Goal: Information Seeking & Learning: Learn about a topic

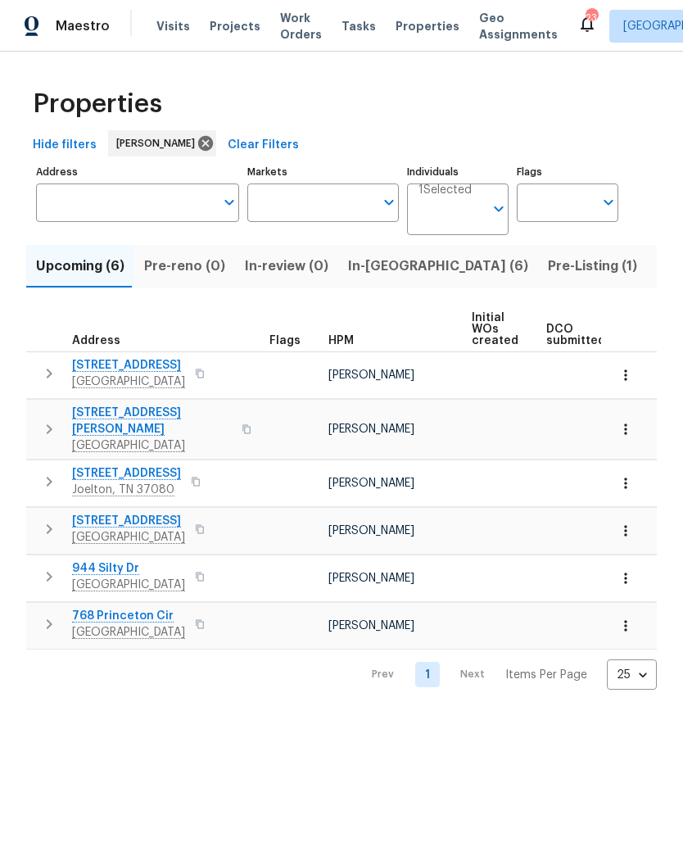
click at [367, 269] on span "In-reno (6)" at bounding box center [438, 266] width 180 height 23
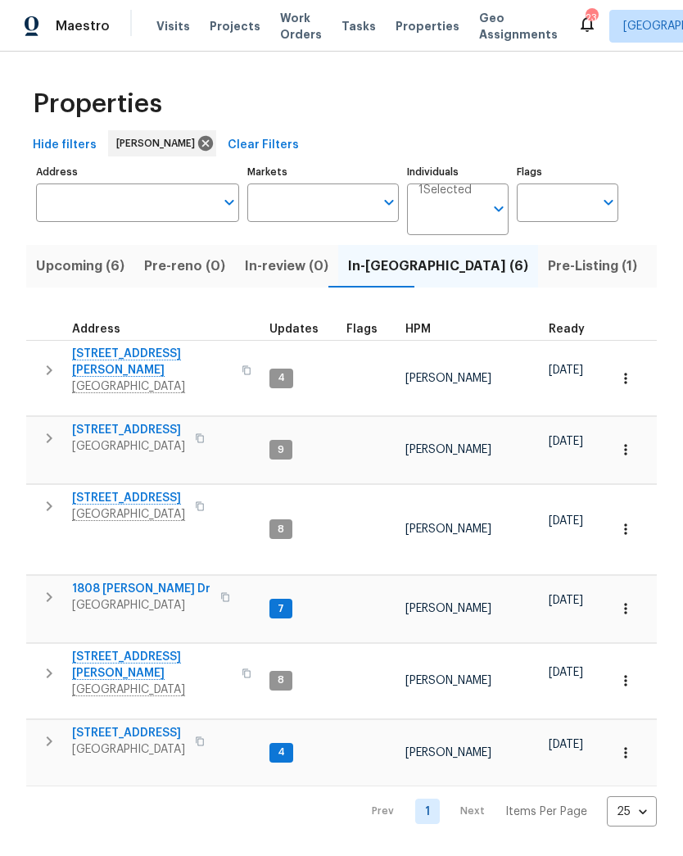
click at [116, 490] on span "404 Elfie Ct" at bounding box center [128, 498] width 113 height 16
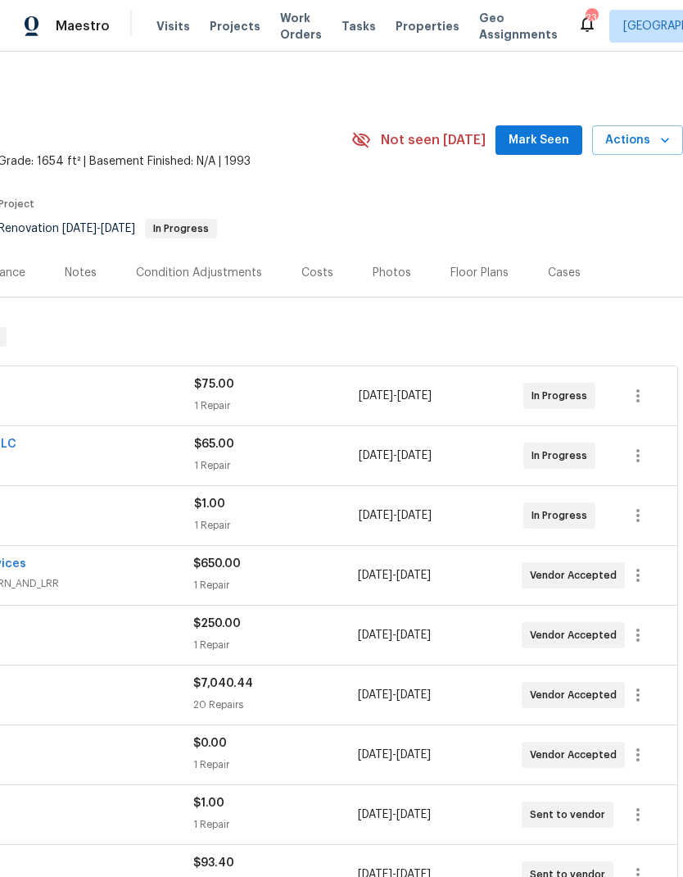
scroll to position [0, 243]
click at [471, 274] on div "Floor Plans" at bounding box center [480, 273] width 58 height 16
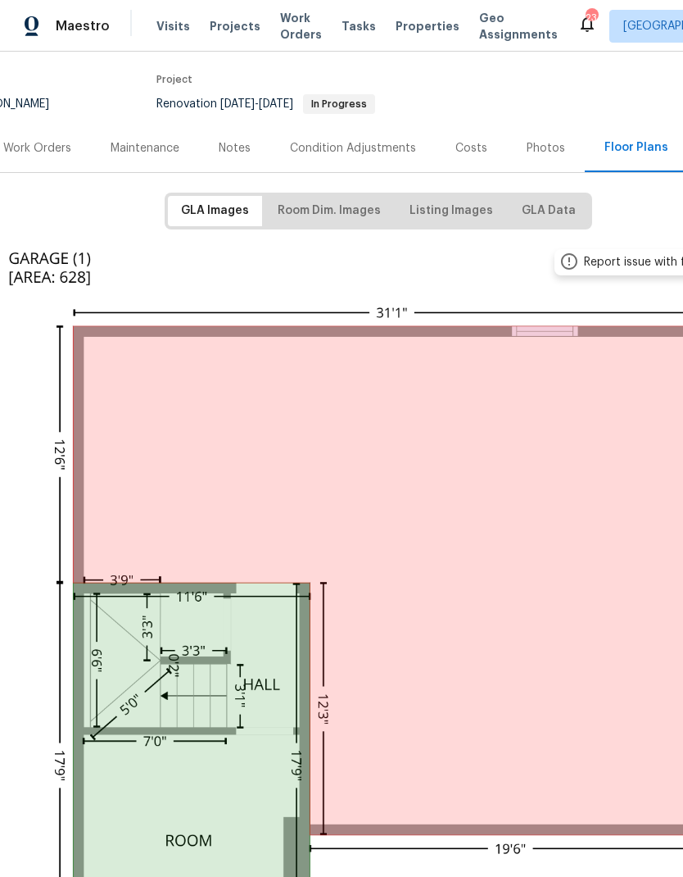
scroll to position [126, 84]
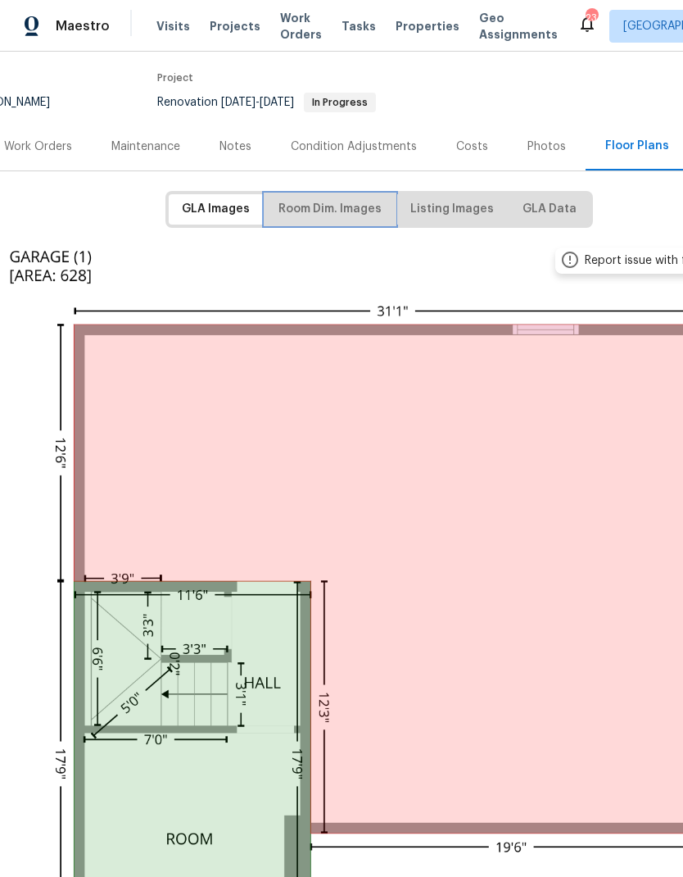
click at [334, 215] on span "Room Dim. Images" at bounding box center [330, 209] width 103 height 20
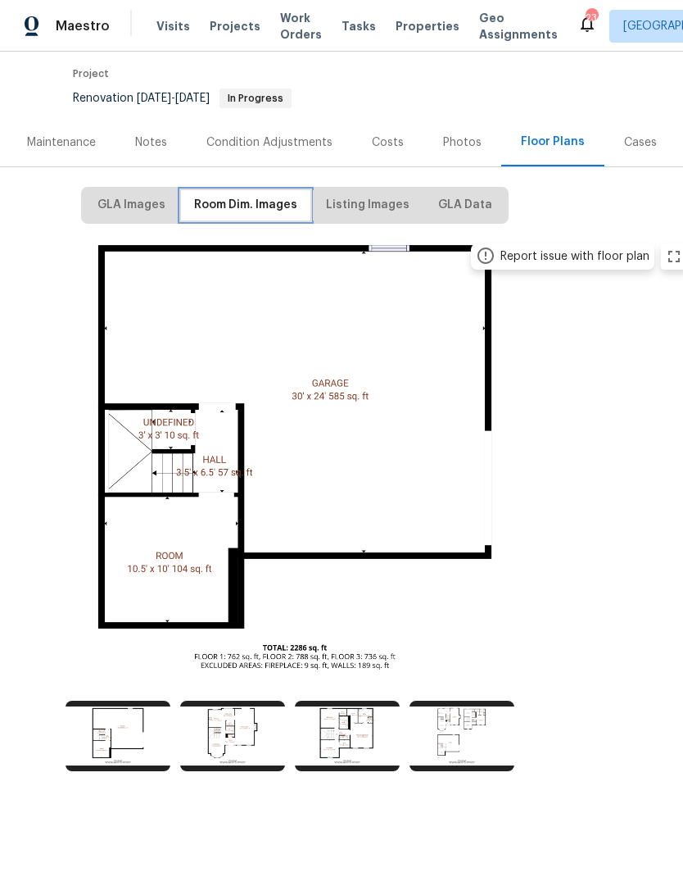
scroll to position [130, 169]
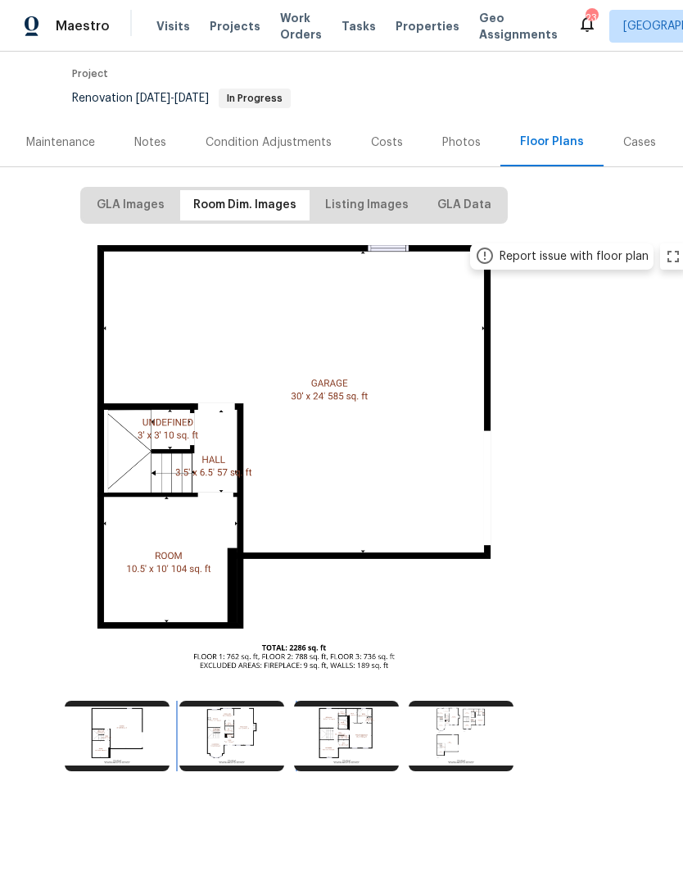
click at [245, 715] on img at bounding box center [231, 736] width 105 height 70
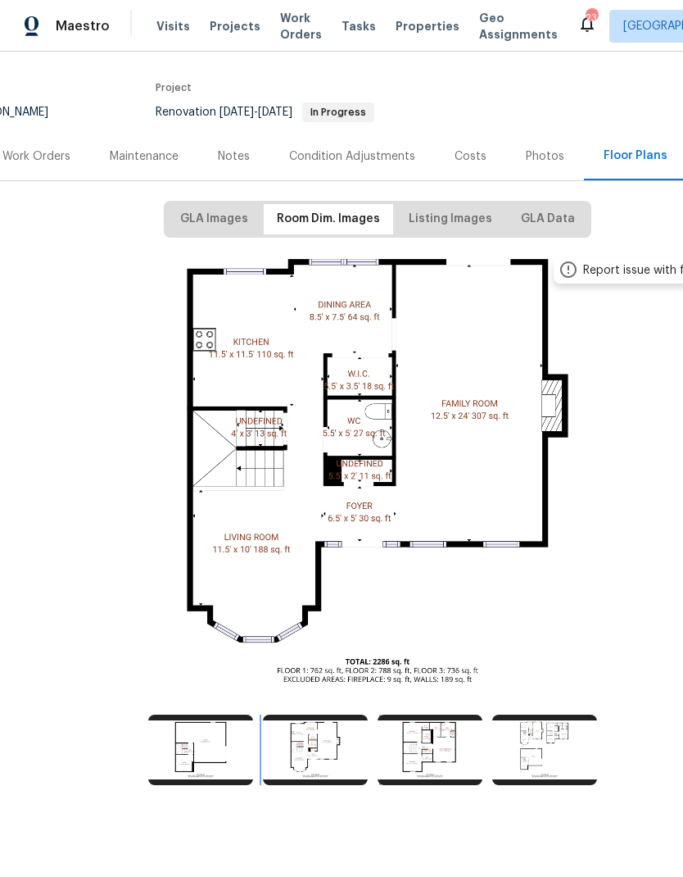
scroll to position [111, 84]
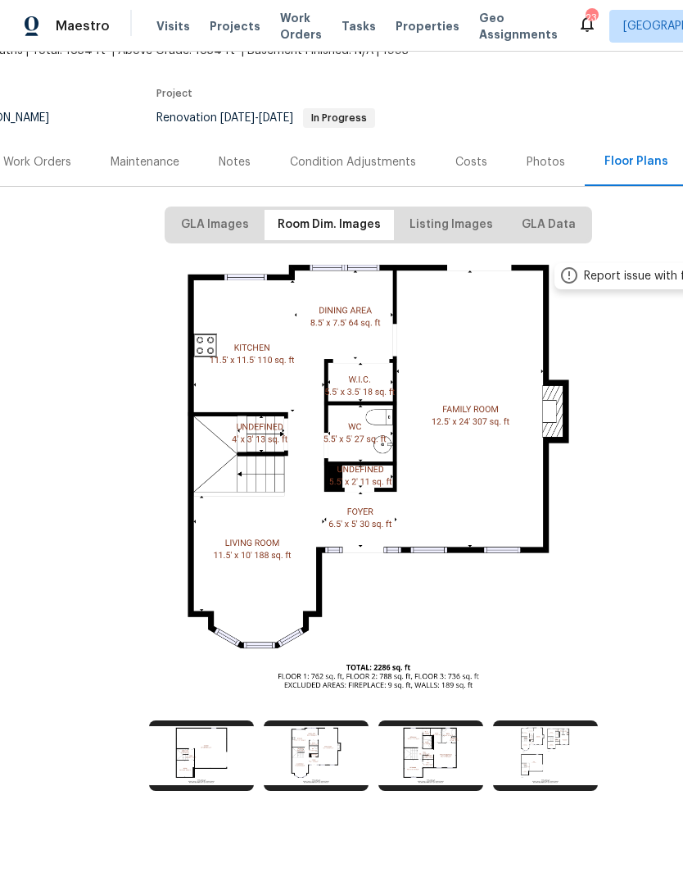
click at [548, 162] on div "Photos" at bounding box center [546, 162] width 39 height 16
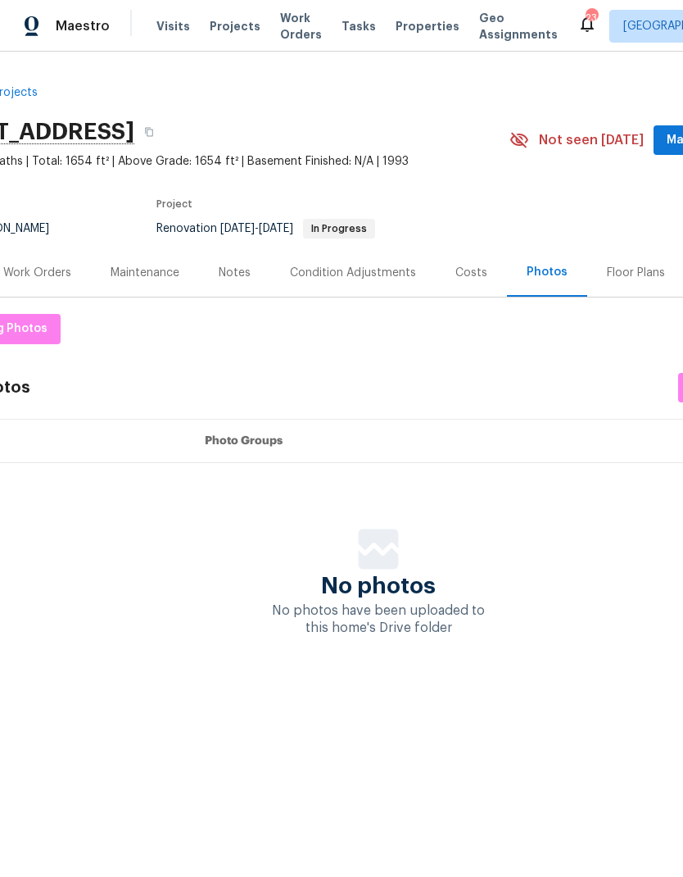
click at [625, 277] on div "Floor Plans" at bounding box center [636, 273] width 58 height 16
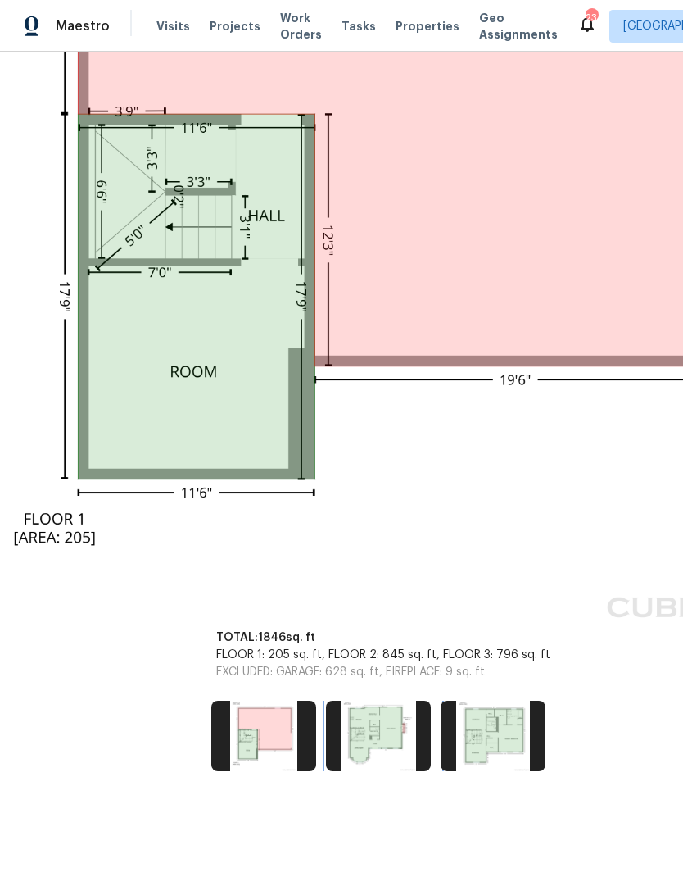
click at [371, 716] on img at bounding box center [378, 736] width 105 height 70
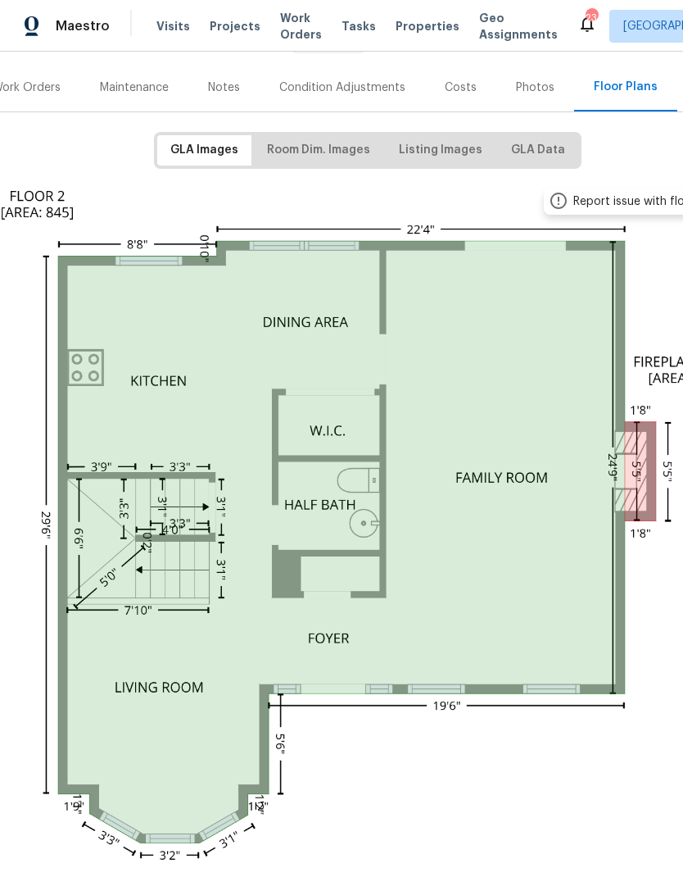
scroll to position [180, 95]
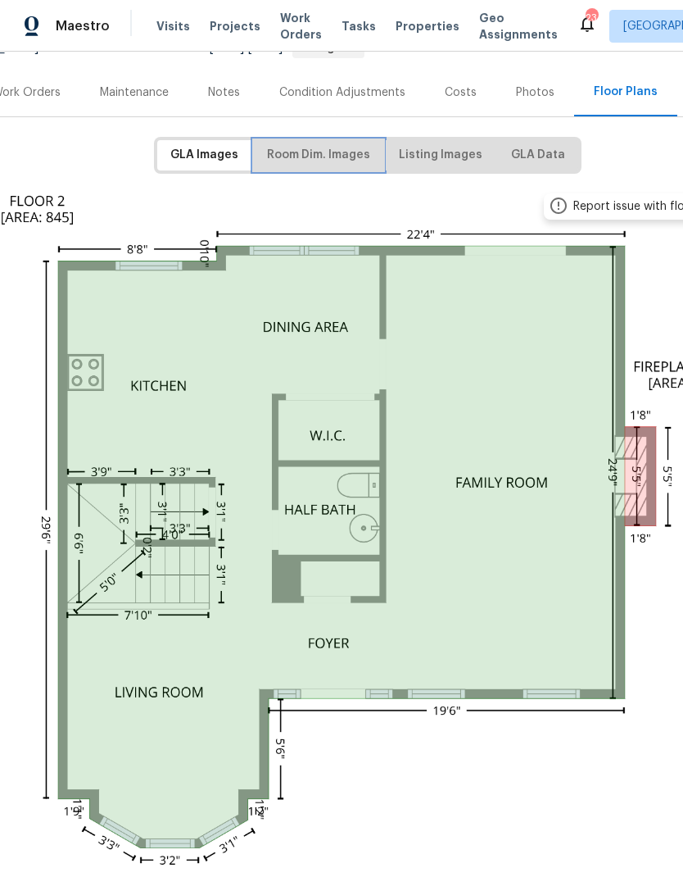
click at [321, 167] on button "Room Dim. Images" at bounding box center [318, 155] width 129 height 30
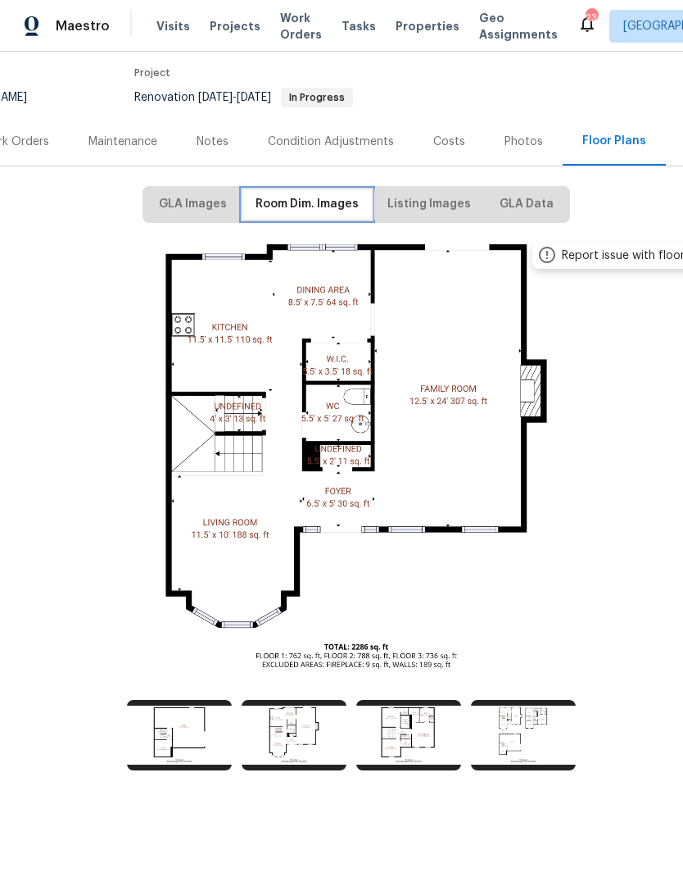
scroll to position [130, 107]
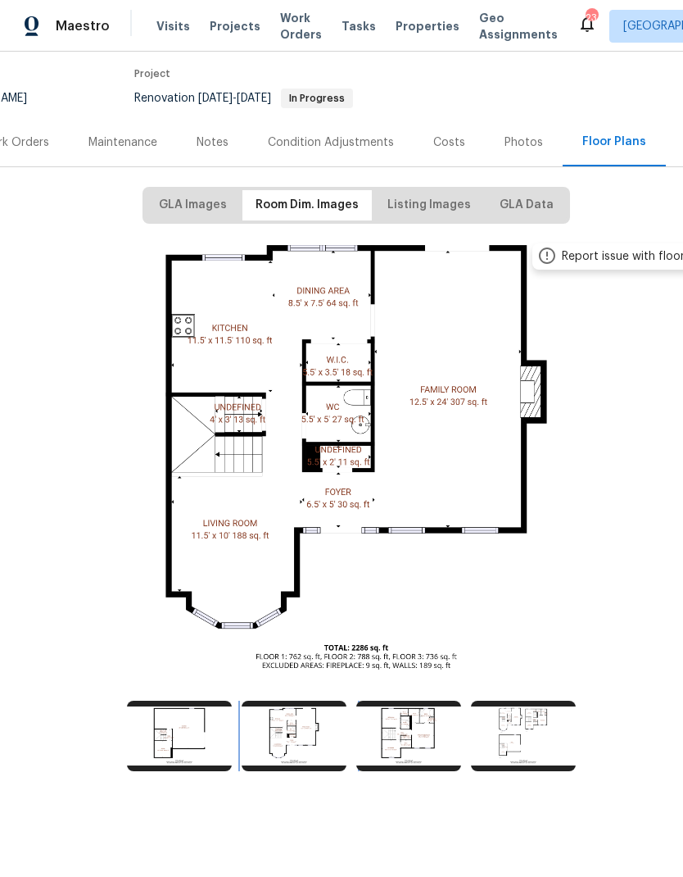
click at [315, 718] on img at bounding box center [294, 736] width 105 height 70
click at [433, 731] on img at bounding box center [408, 736] width 105 height 70
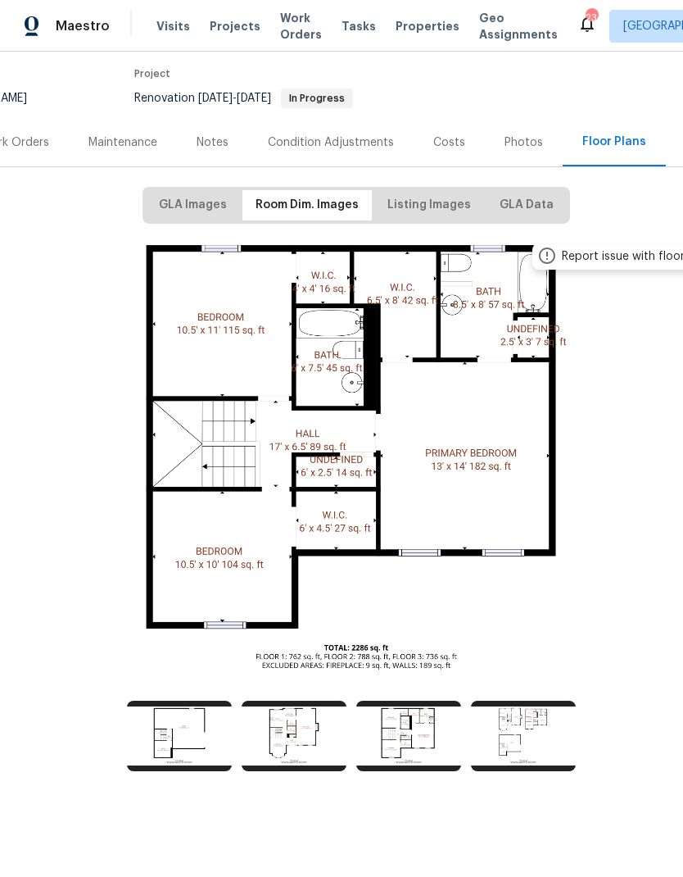
click at [530, 720] on img at bounding box center [523, 736] width 105 height 70
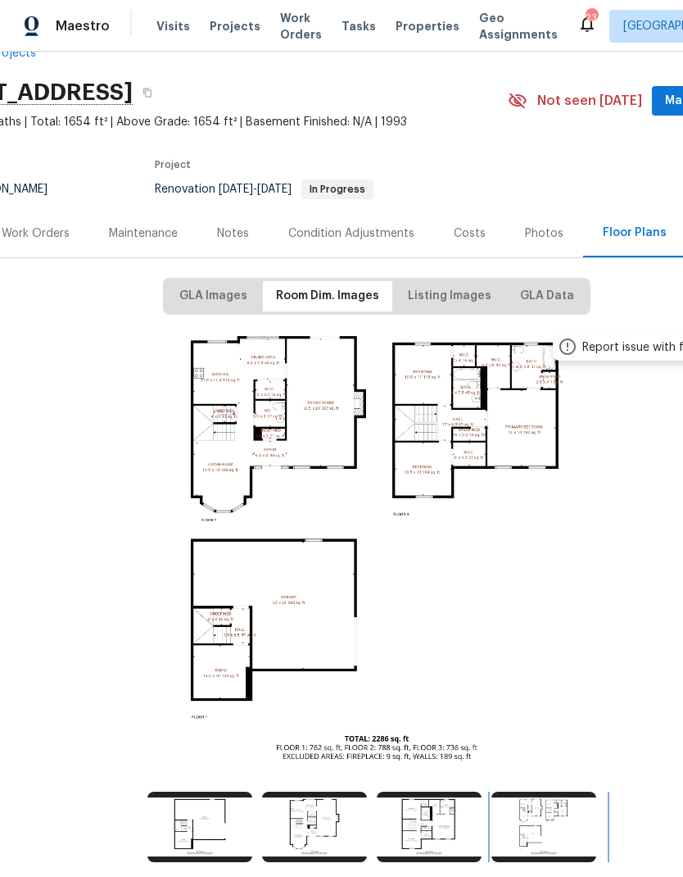
scroll to position [39, 85]
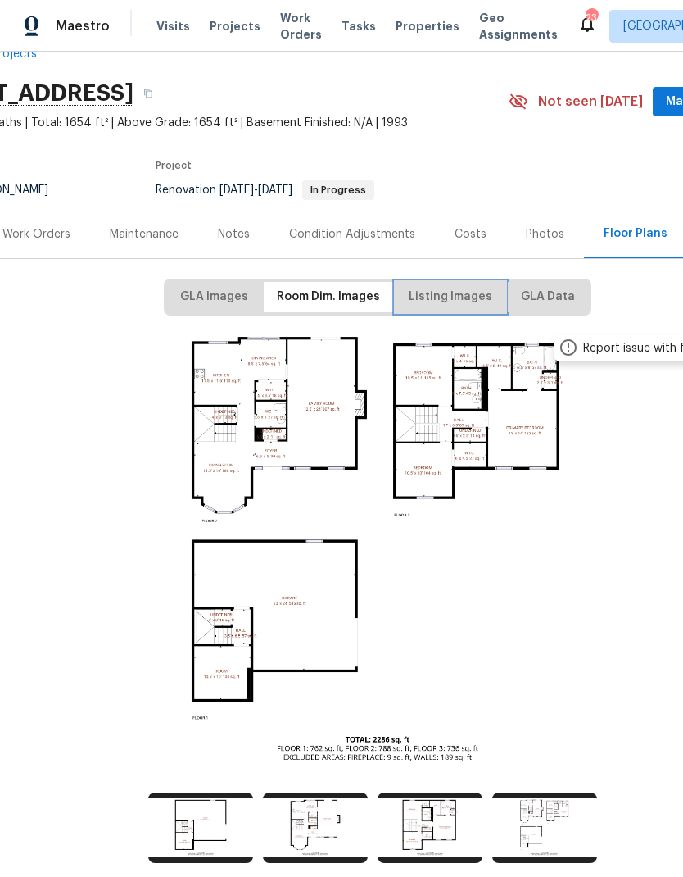
click at [451, 299] on span "Listing Images" at bounding box center [451, 297] width 84 height 20
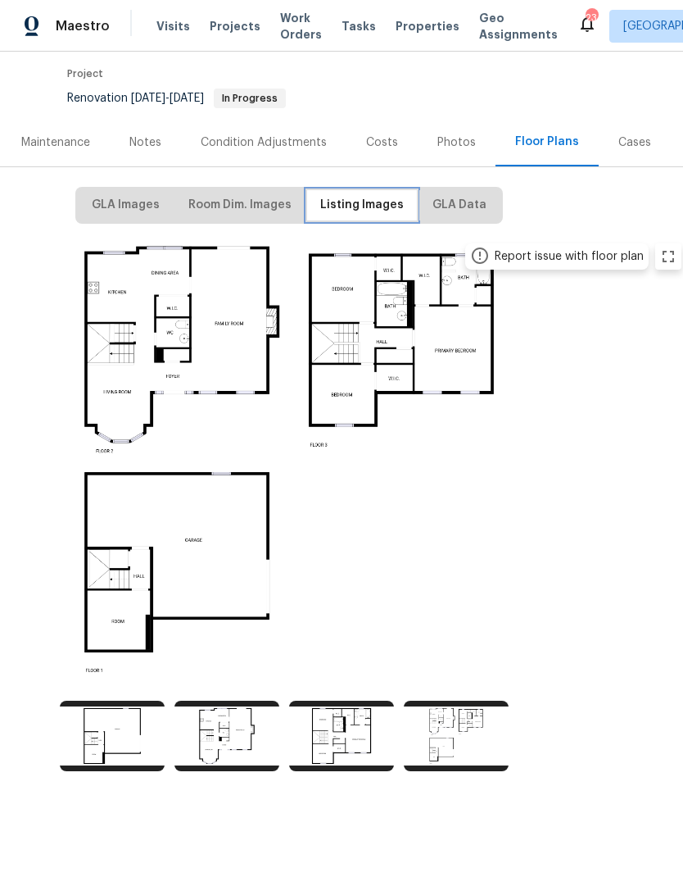
scroll to position [130, 175]
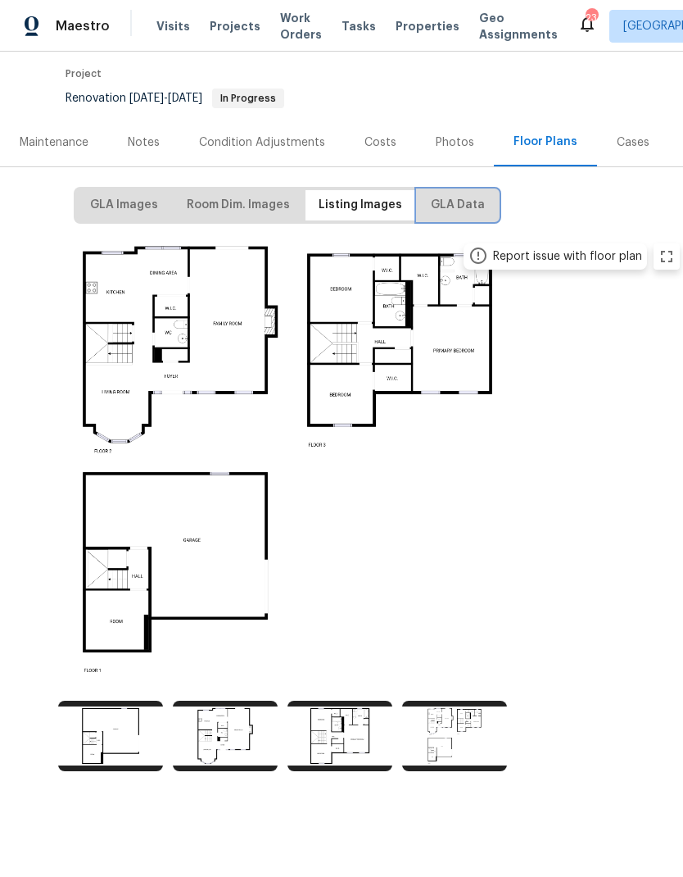
click at [457, 210] on span "GLA Data" at bounding box center [458, 205] width 54 height 20
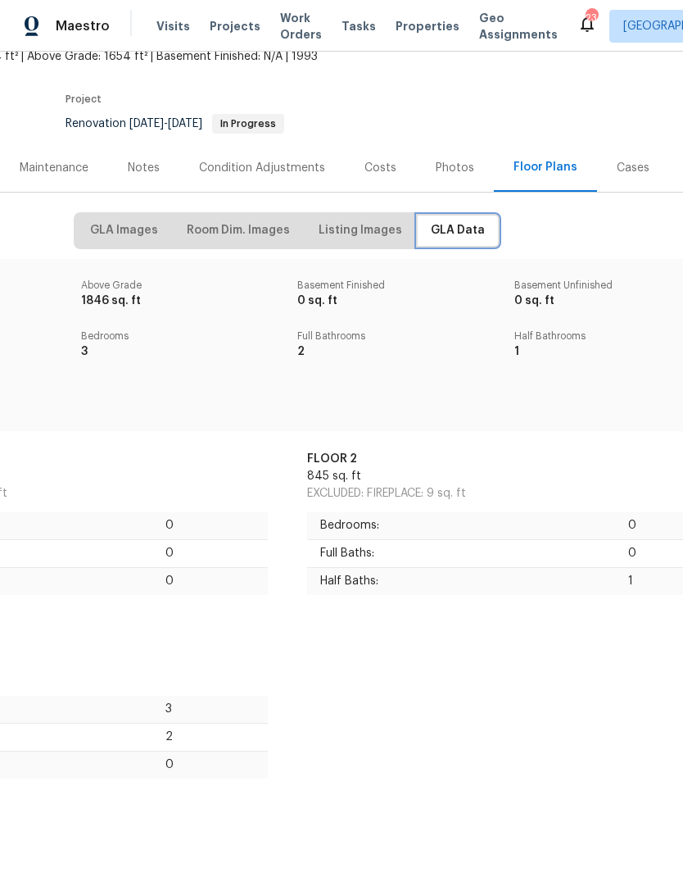
scroll to position [104, 175]
click at [236, 234] on span "Room Dim. Images" at bounding box center [238, 231] width 103 height 20
